Goal: Task Accomplishment & Management: Complete application form

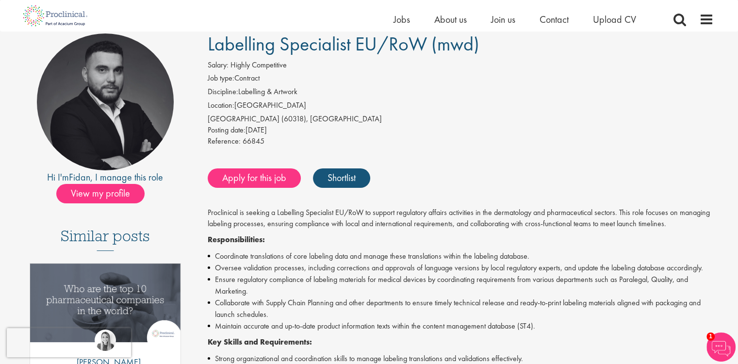
scroll to position [97, 0]
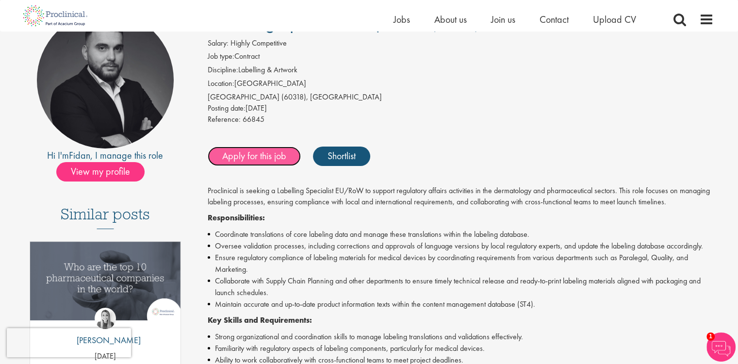
click at [256, 156] on link "Apply for this job" at bounding box center [254, 155] width 93 height 19
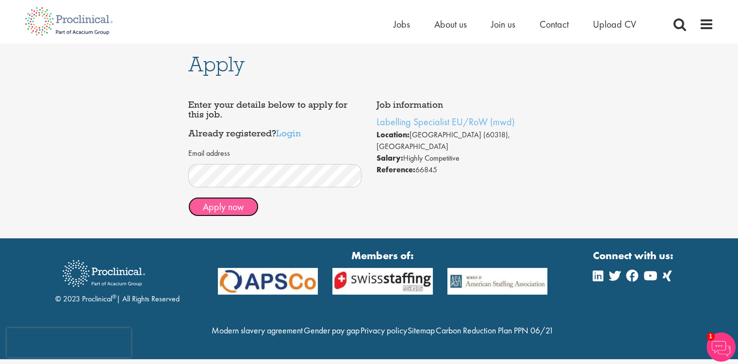
click at [226, 212] on button "Apply now" at bounding box center [223, 206] width 70 height 19
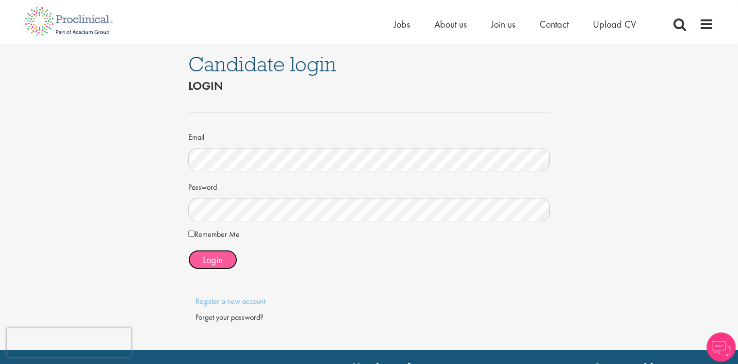
click at [211, 255] on span "Login" at bounding box center [213, 259] width 20 height 13
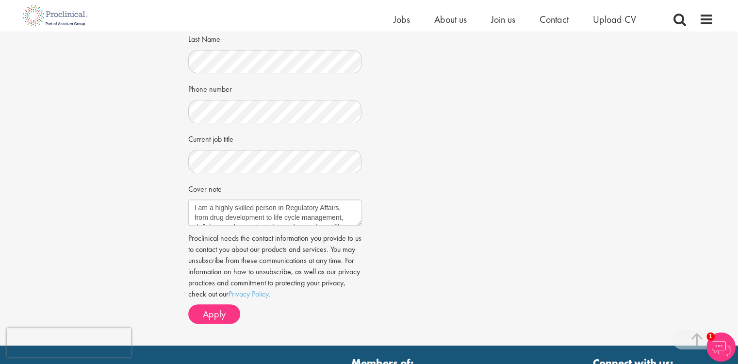
scroll to position [291, 0]
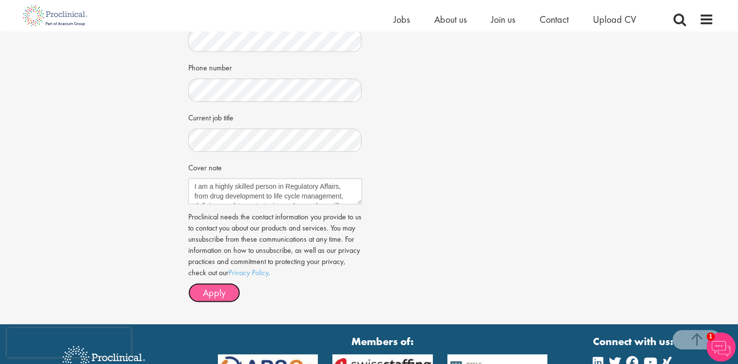
click at [220, 290] on span "Apply" at bounding box center [214, 292] width 23 height 13
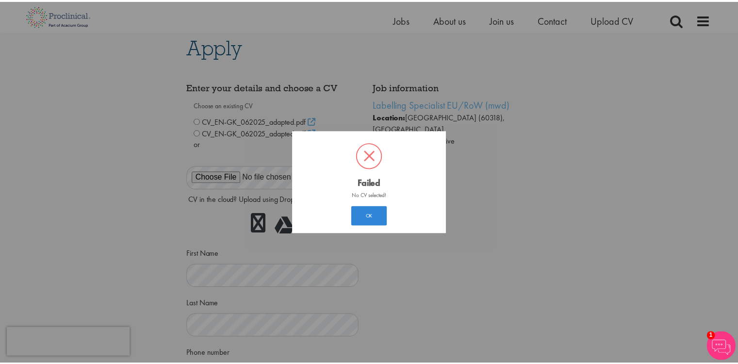
scroll to position [5, 0]
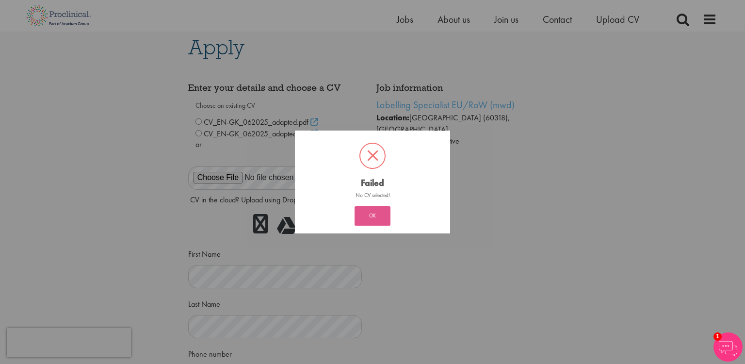
click at [375, 218] on button "OK" at bounding box center [372, 215] width 36 height 19
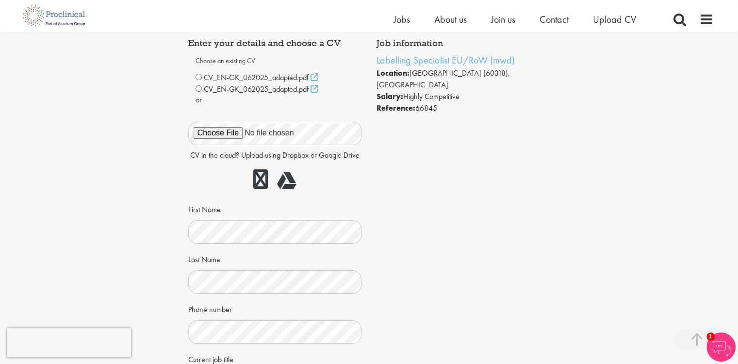
scroll to position [0, 0]
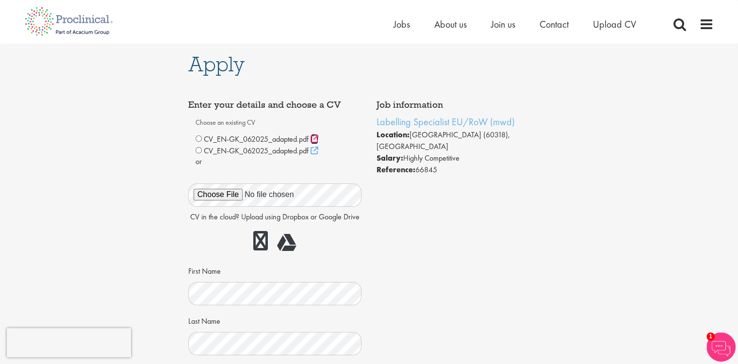
click at [314, 137] on icon at bounding box center [314, 139] width 8 height 8
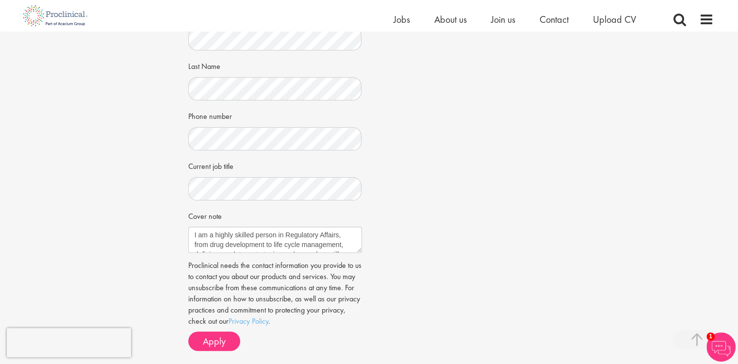
scroll to position [291, 0]
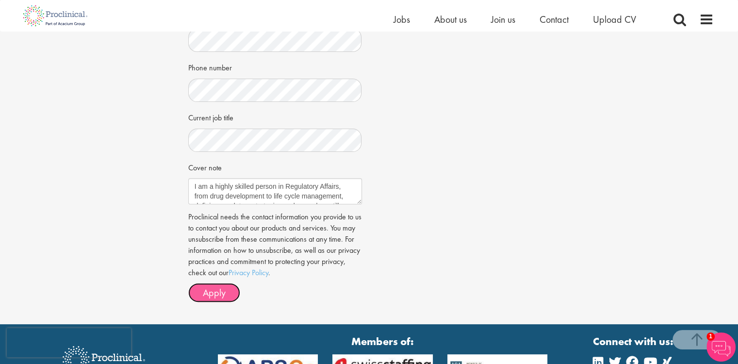
click at [220, 290] on span "Apply" at bounding box center [214, 292] width 23 height 13
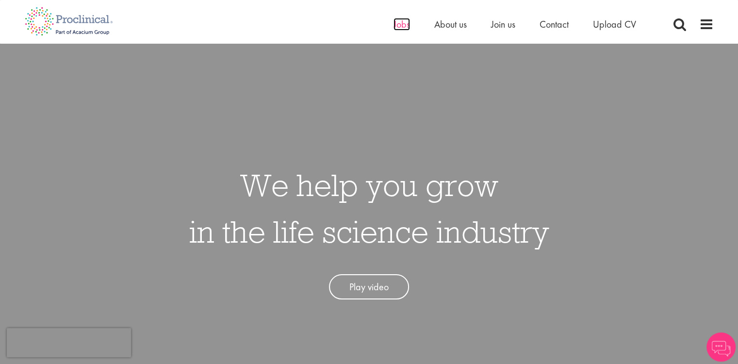
click at [400, 23] on span "Jobs" at bounding box center [401, 24] width 16 height 13
click at [396, 27] on span "Jobs" at bounding box center [401, 24] width 16 height 13
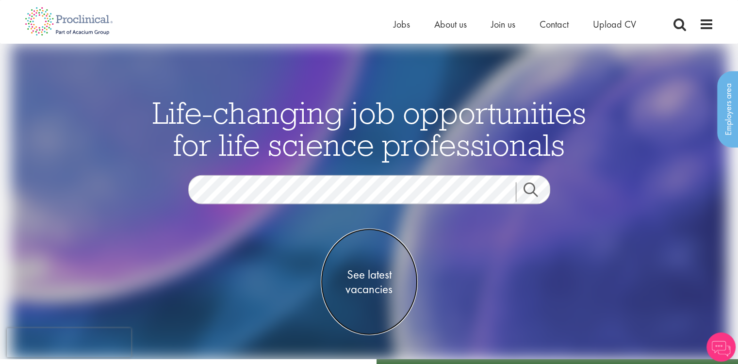
click at [379, 270] on span "See latest vacancies" at bounding box center [369, 281] width 97 height 29
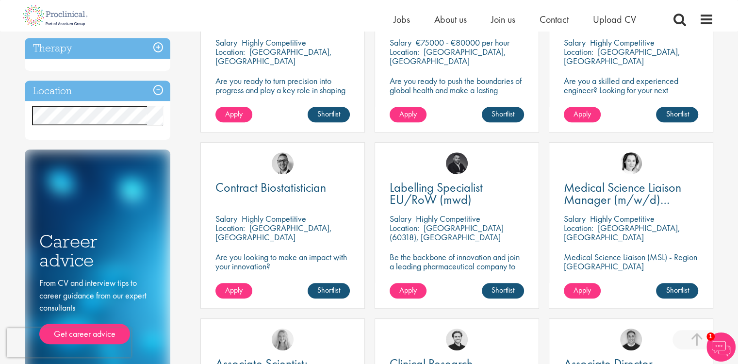
scroll to position [436, 0]
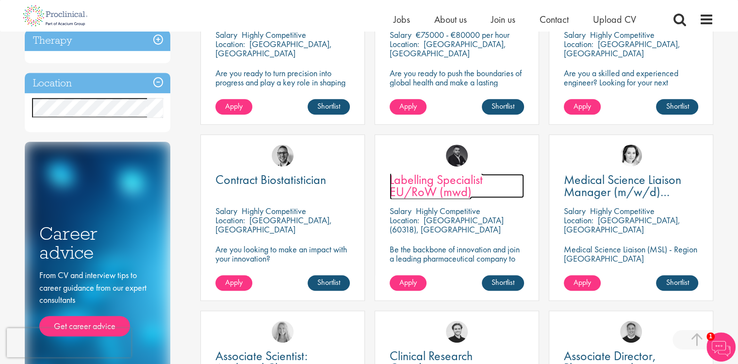
click at [424, 194] on span "Labelling Specialist EU/RoW (mwd)" at bounding box center [435, 185] width 93 height 29
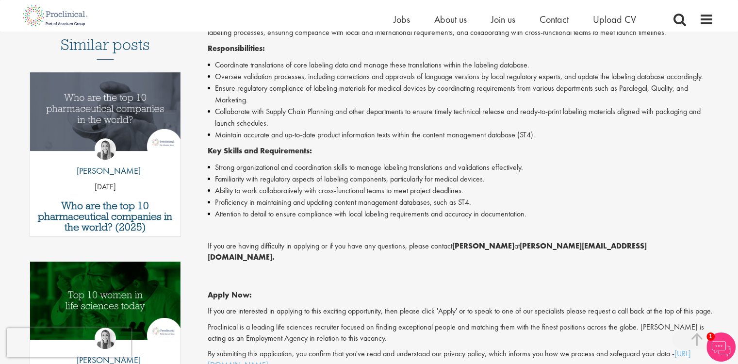
scroll to position [145, 0]
